Goal: Find specific page/section: Find specific page/section

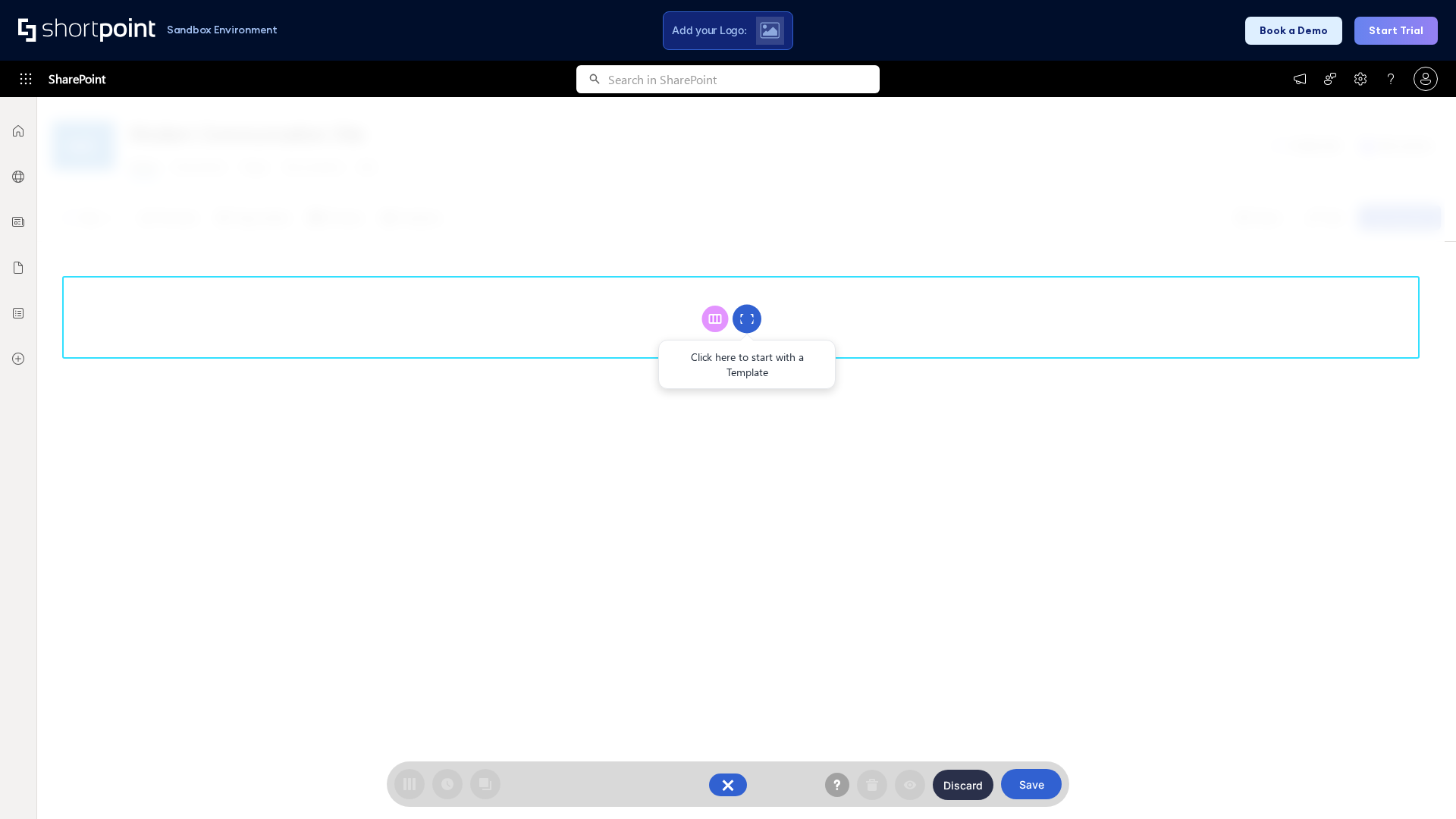
click at [747, 319] on circle at bounding box center [747, 319] width 29 height 29
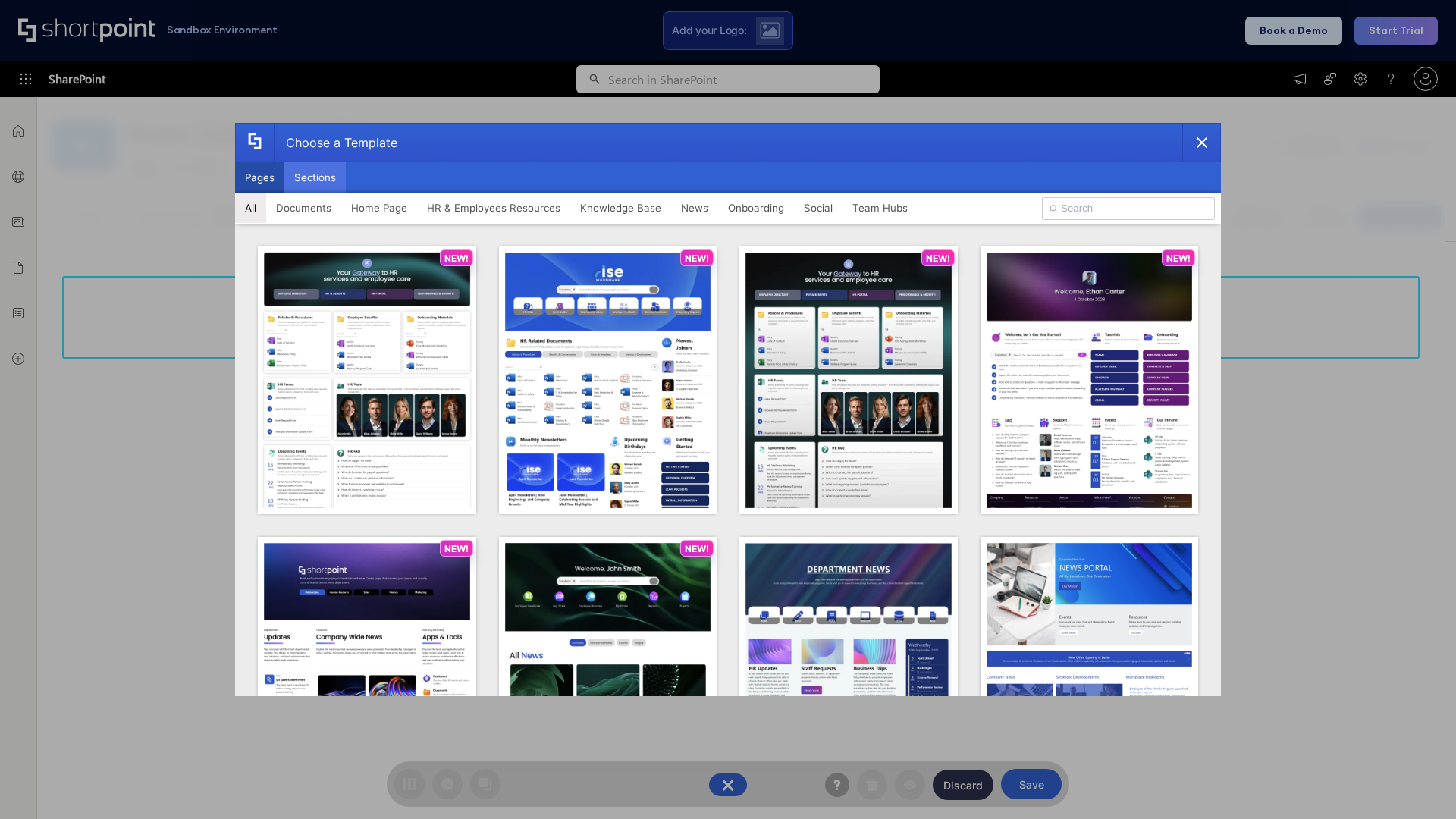
click at [314, 177] on button "Sections" at bounding box center [314, 177] width 61 height 30
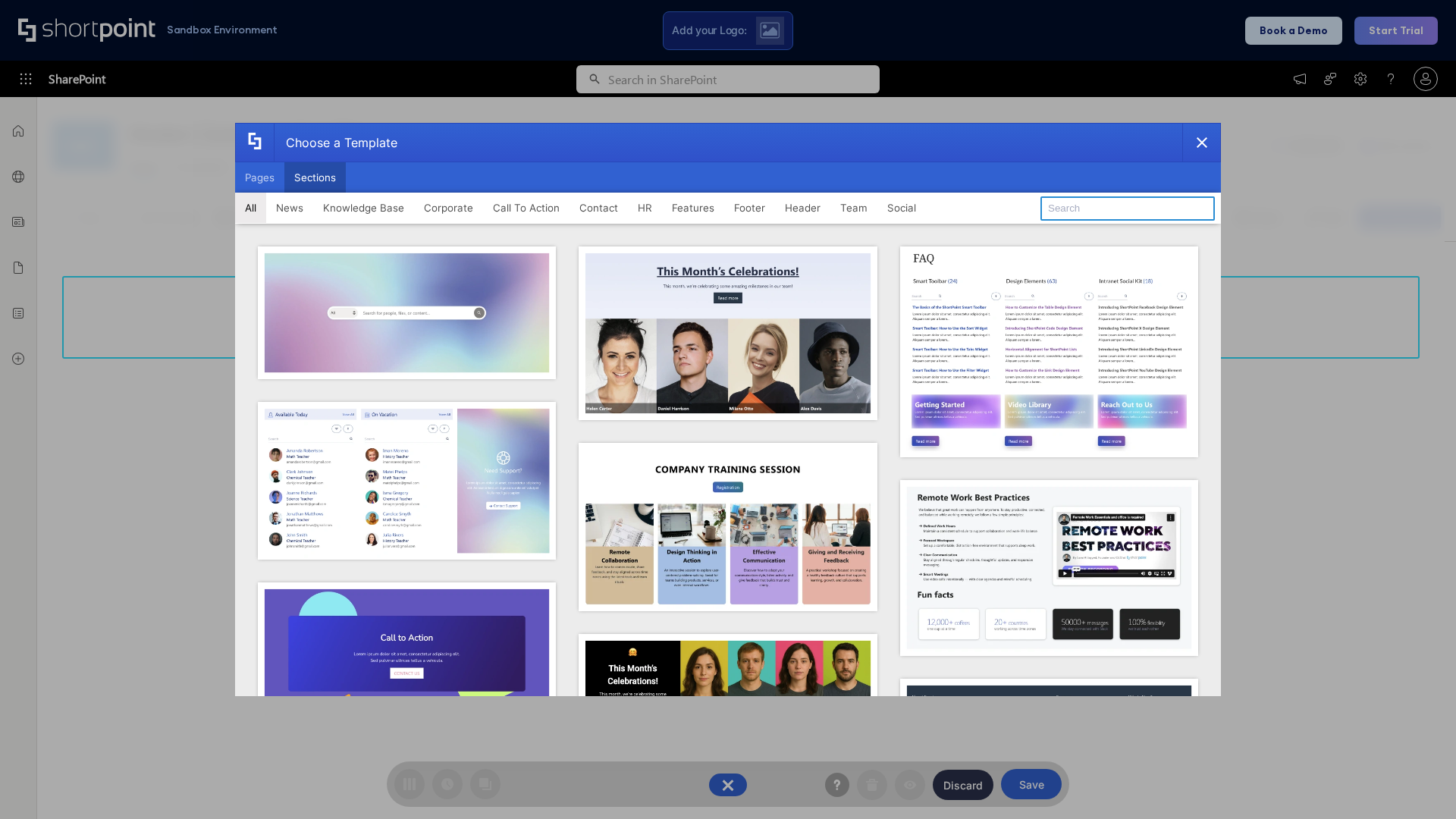
type input "FAQ 6"
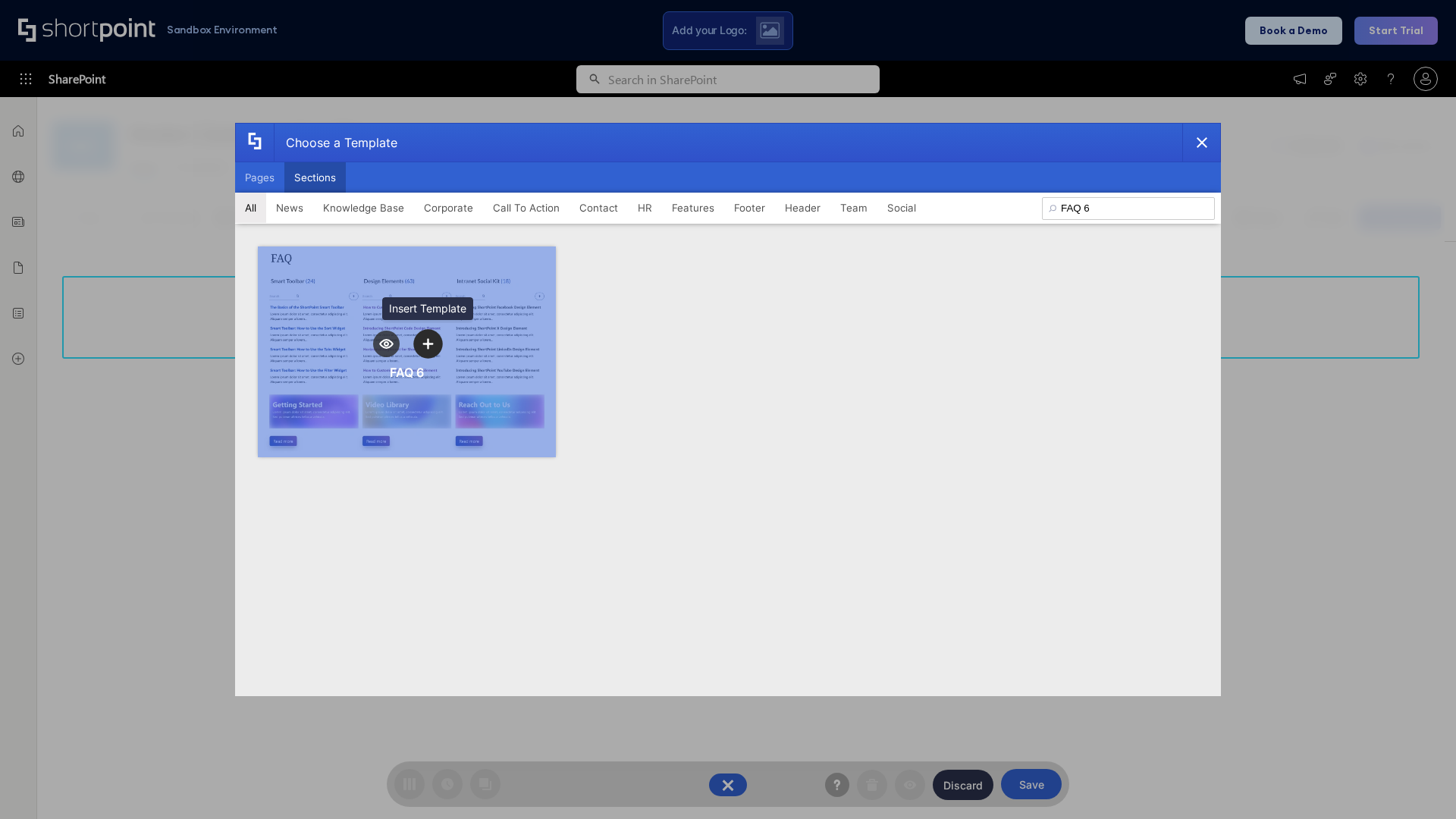
click at [428, 344] on icon "template selector" at bounding box center [428, 344] width 11 height 11
